Goal: Find contact information: Find contact information

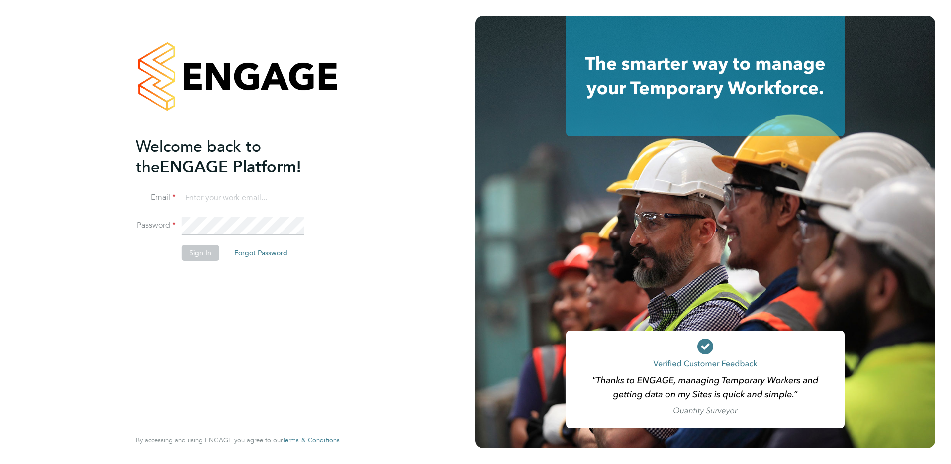
type input "admin@crestplus.com"
click at [201, 258] on button "Sign In" at bounding box center [201, 253] width 38 height 16
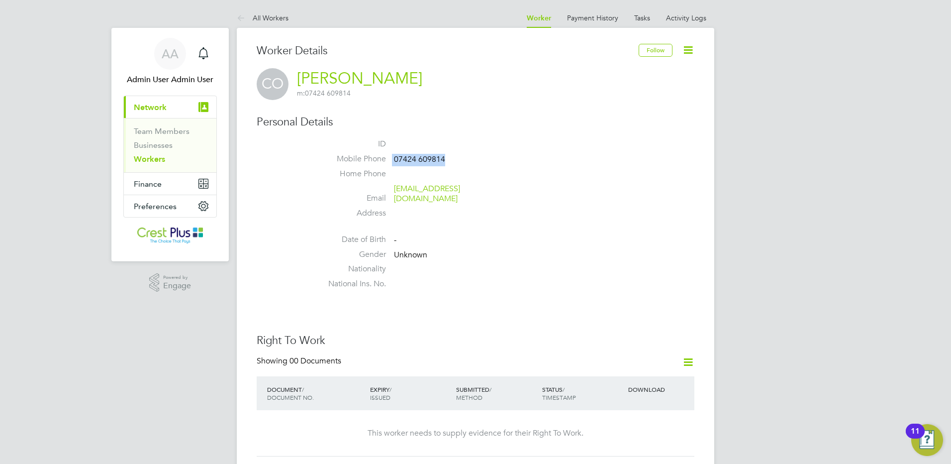
drag, startPoint x: 450, startPoint y: 160, endPoint x: 392, endPoint y: 160, distance: 58.7
click at [392, 160] on li "Mobile Phone 07424 609814" at bounding box center [505, 161] width 378 height 15
copy li "07424 609814"
drag, startPoint x: 485, startPoint y: 189, endPoint x: 396, endPoint y: 190, distance: 88.6
click at [396, 190] on span "obiriclemtn3@gmail.com" at bounding box center [441, 194] width 95 height 21
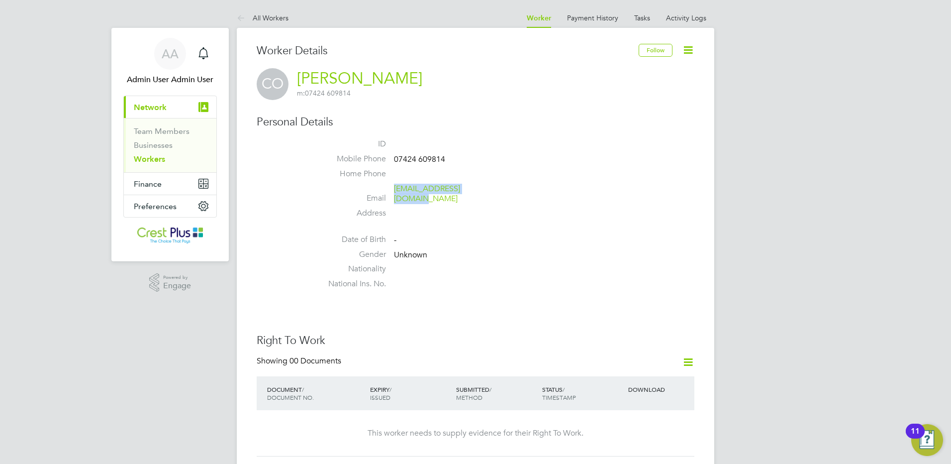
copy link "obiriclemtn3@gmail.com"
drag, startPoint x: 445, startPoint y: 160, endPoint x: 395, endPoint y: 161, distance: 50.3
click at [395, 161] on li "Mobile Phone [PHONE_NUMBER]" at bounding box center [505, 161] width 378 height 15
drag, startPoint x: 395, startPoint y: 161, endPoint x: 407, endPoint y: 159, distance: 12.0
drag, startPoint x: 536, startPoint y: 188, endPoint x: 394, endPoint y: 192, distance: 141.9
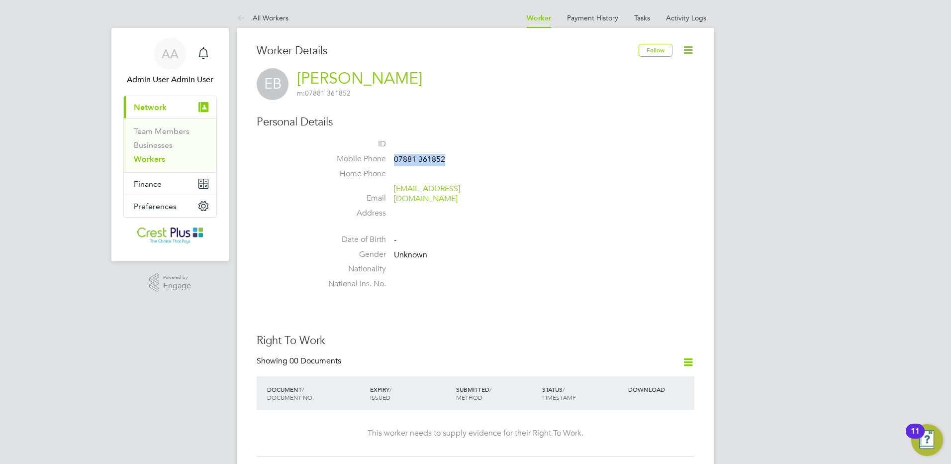
click at [394, 192] on li "Email [EMAIL_ADDRESS][DOMAIN_NAME]" at bounding box center [505, 196] width 378 height 24
copy link "[EMAIL_ADDRESS][DOMAIN_NAME]"
